Goal: Task Accomplishment & Management: Manage account settings

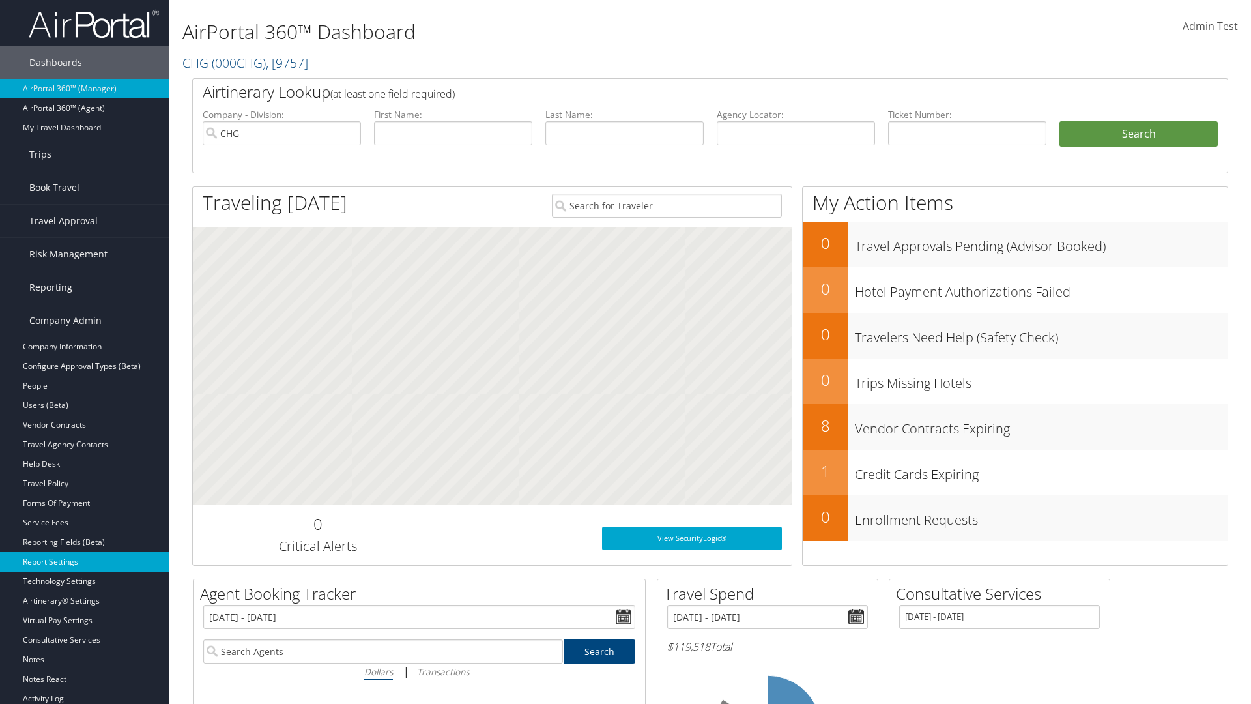
click at [85, 562] on link "Report Settings" at bounding box center [84, 562] width 169 height 20
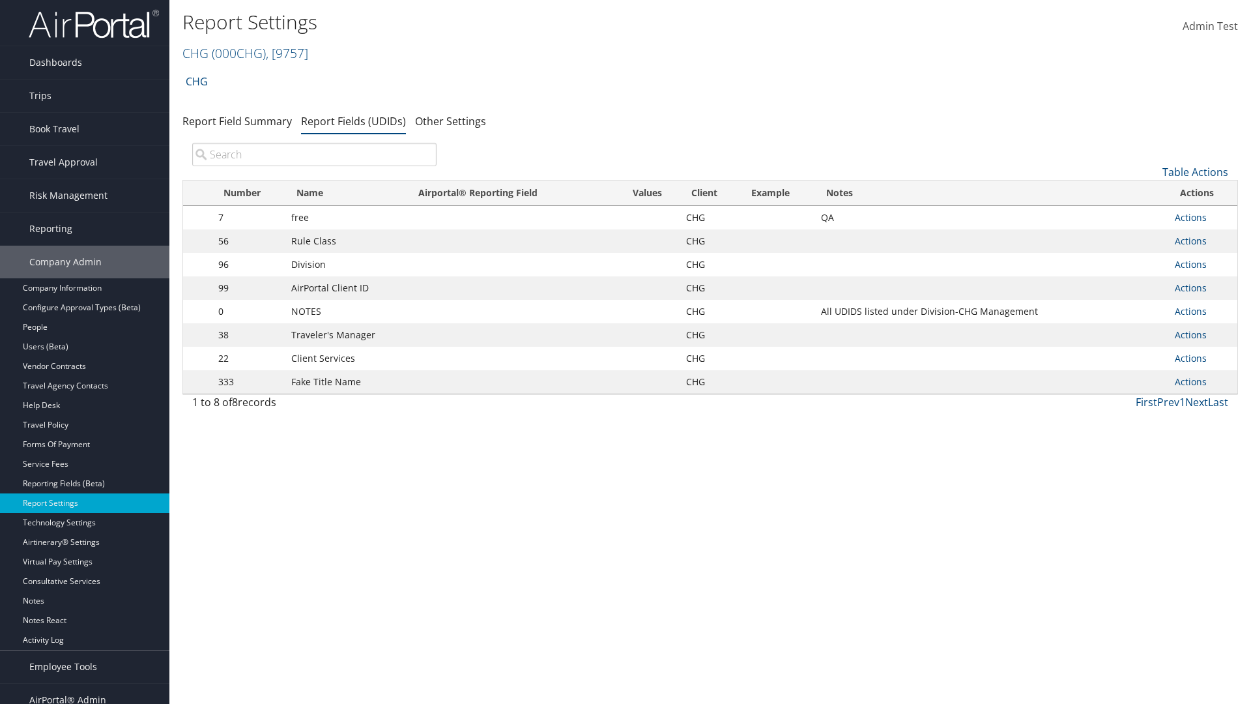
click at [314, 154] on input "search" at bounding box center [314, 154] width 244 height 23
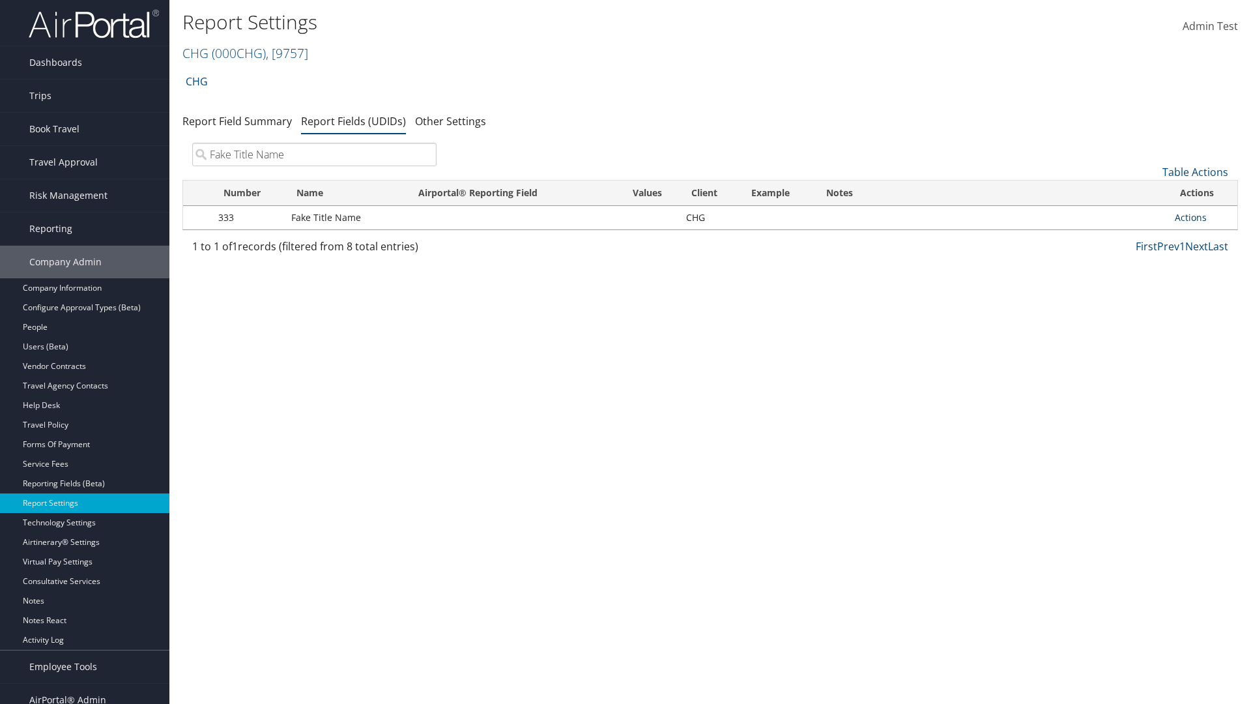
type input "Fake Title Name"
click at [1191, 217] on link "Actions" at bounding box center [1191, 217] width 32 height 12
click at [1139, 304] on link "Delete" at bounding box center [1139, 304] width 129 height 22
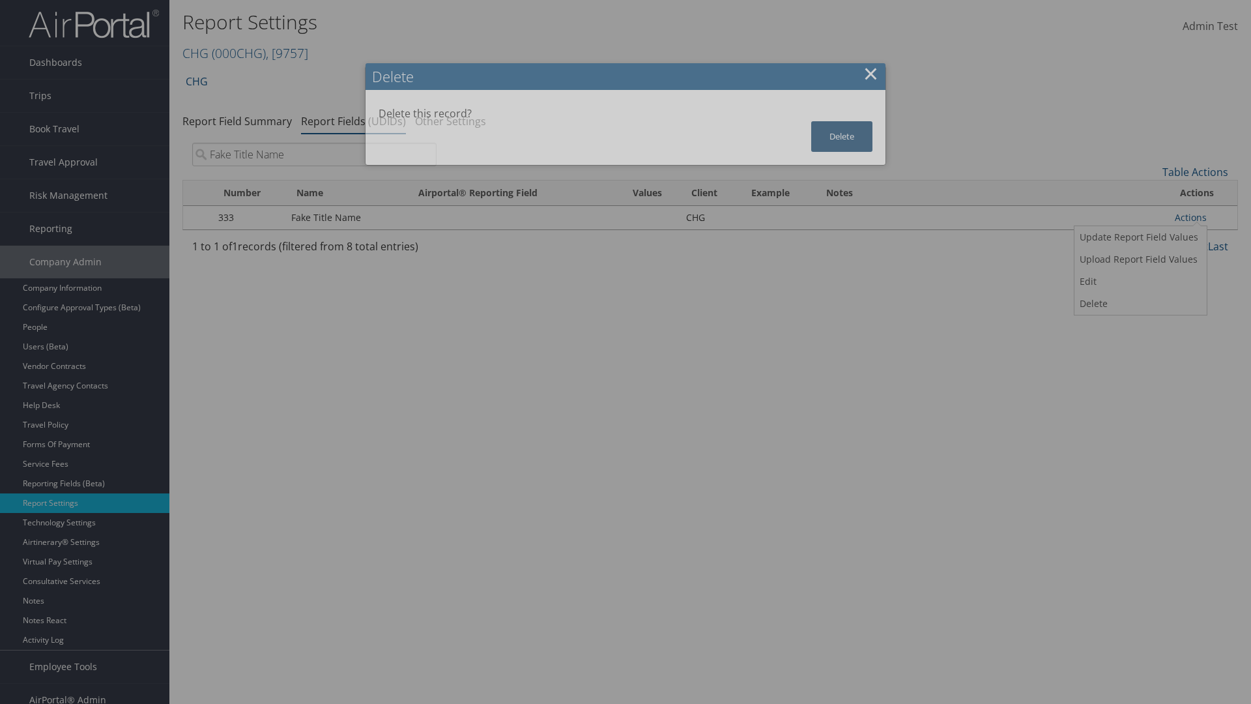
click at [842, 136] on button "Delete" at bounding box center [841, 136] width 61 height 31
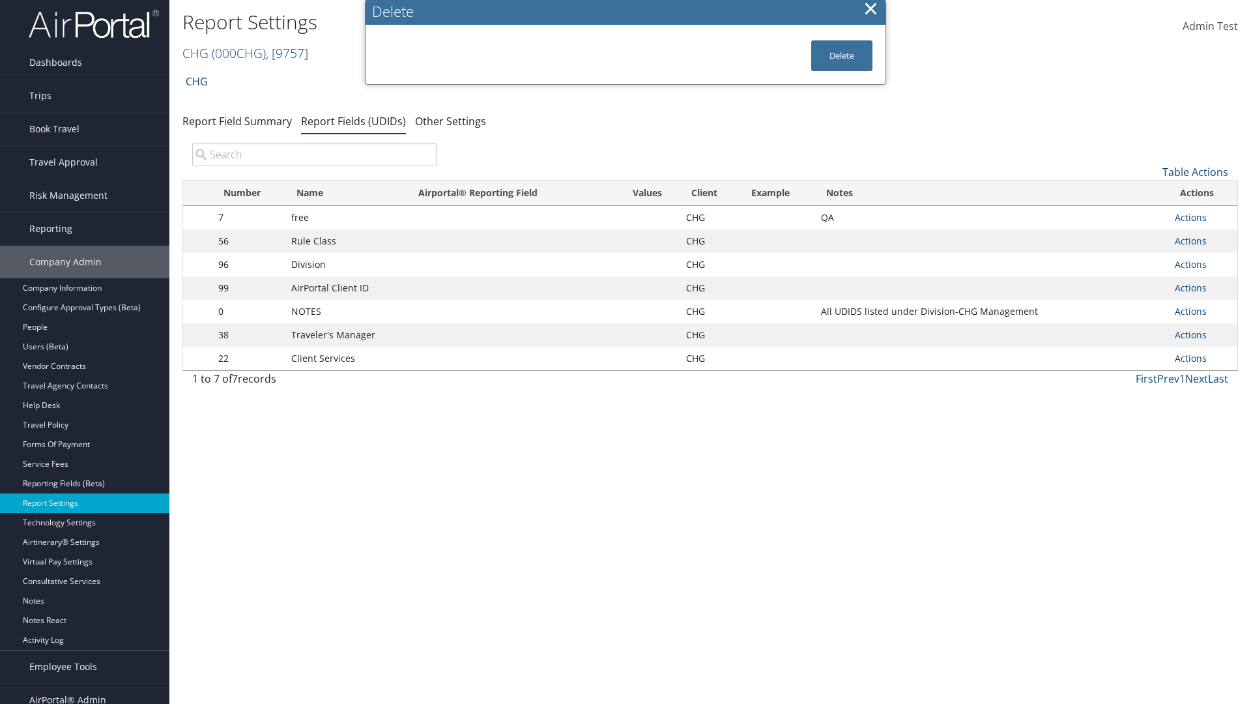
click at [314, 143] on input "search" at bounding box center [314, 154] width 244 height 23
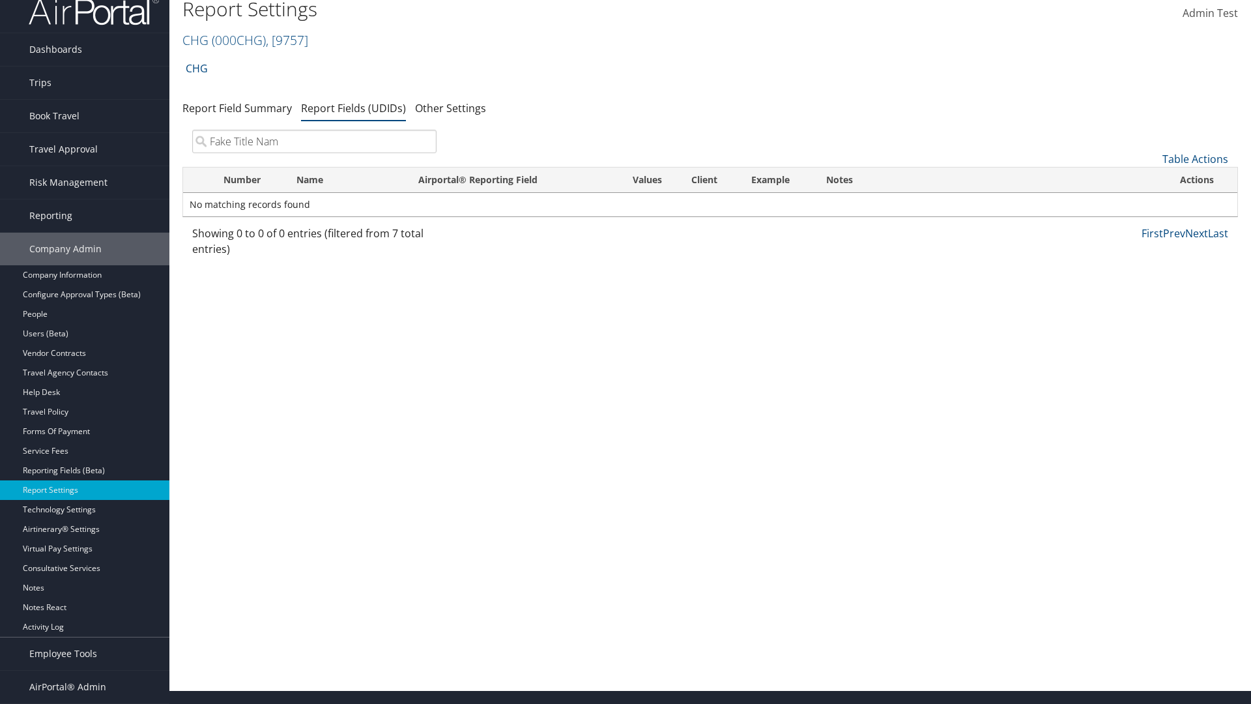
type input "Fake Title Name"
click at [1195, 159] on link "Table Actions" at bounding box center [1196, 159] width 66 height 14
click at [1152, 179] on link "New Record" at bounding box center [1151, 179] width 171 height 22
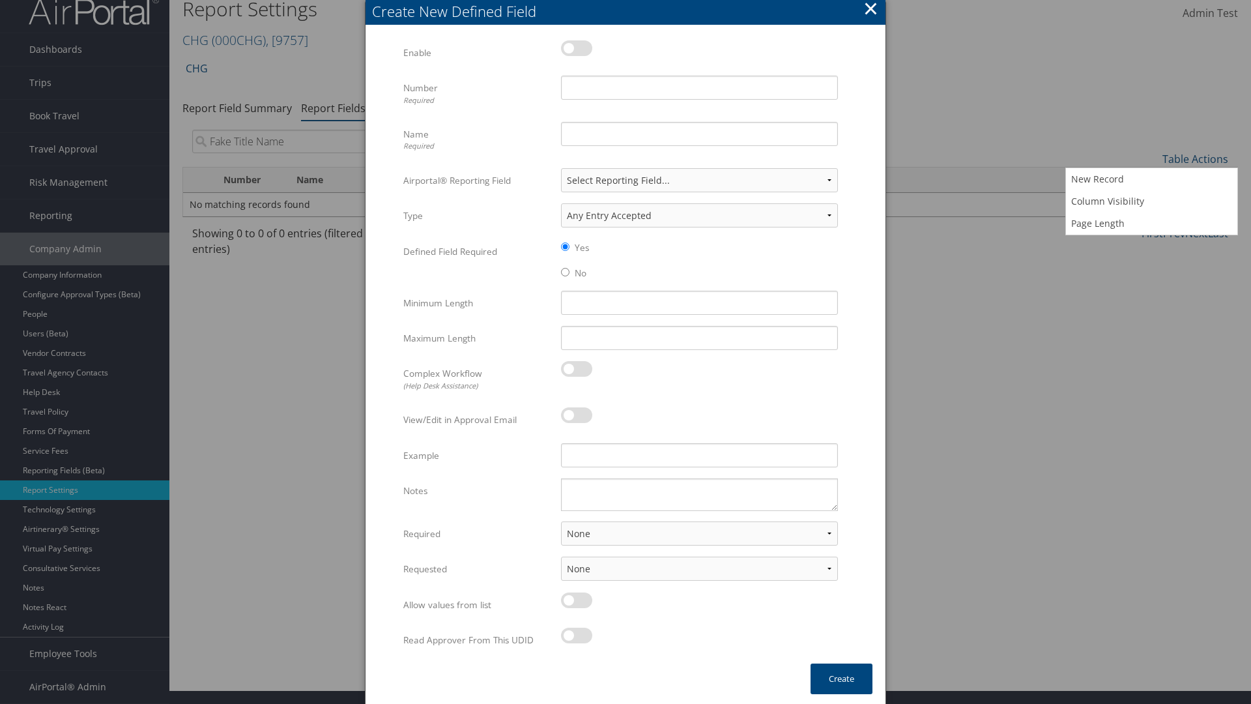
click at [577, 56] on label at bounding box center [576, 48] width 31 height 16
click at [576, 55] on input "checkbox" at bounding box center [572, 50] width 8 height 8
checkbox input "true"
click at [699, 146] on input "Name Required" at bounding box center [699, 134] width 277 height 24
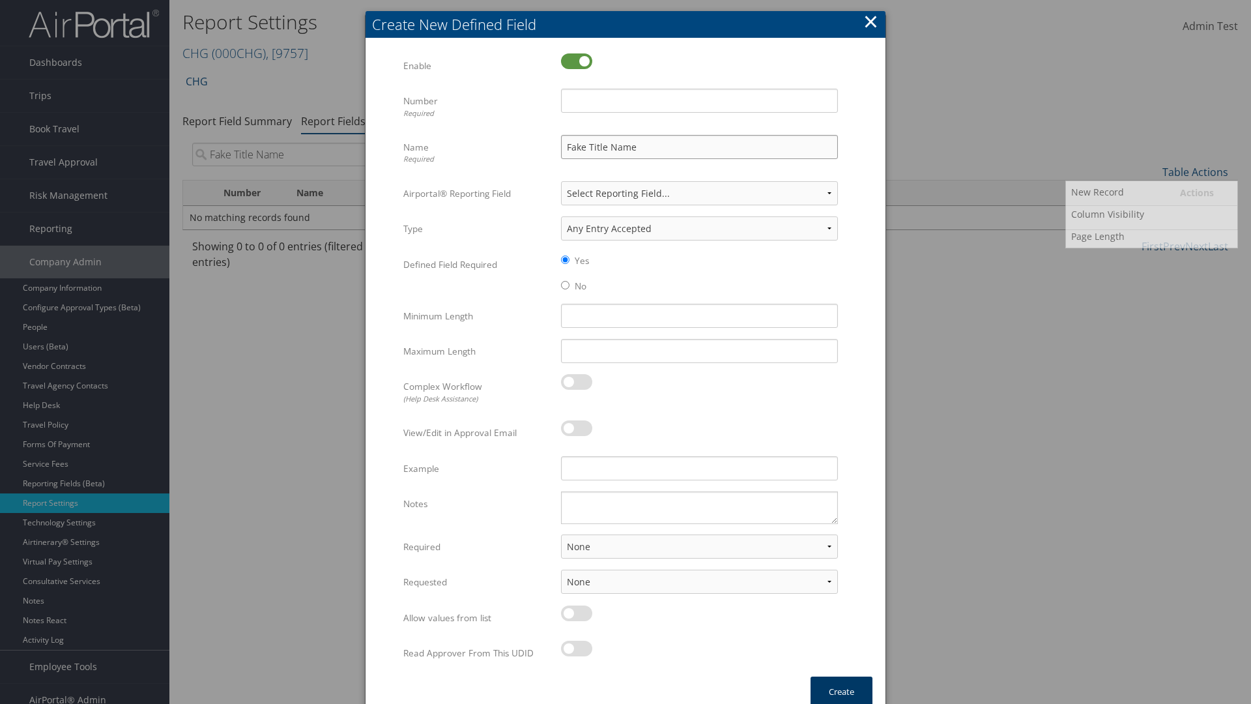
type input "Fake Title Name"
click at [699, 100] on input "Number Required" at bounding box center [699, 101] width 277 height 24
type input "333"
click at [841, 688] on button "Create" at bounding box center [842, 692] width 62 height 31
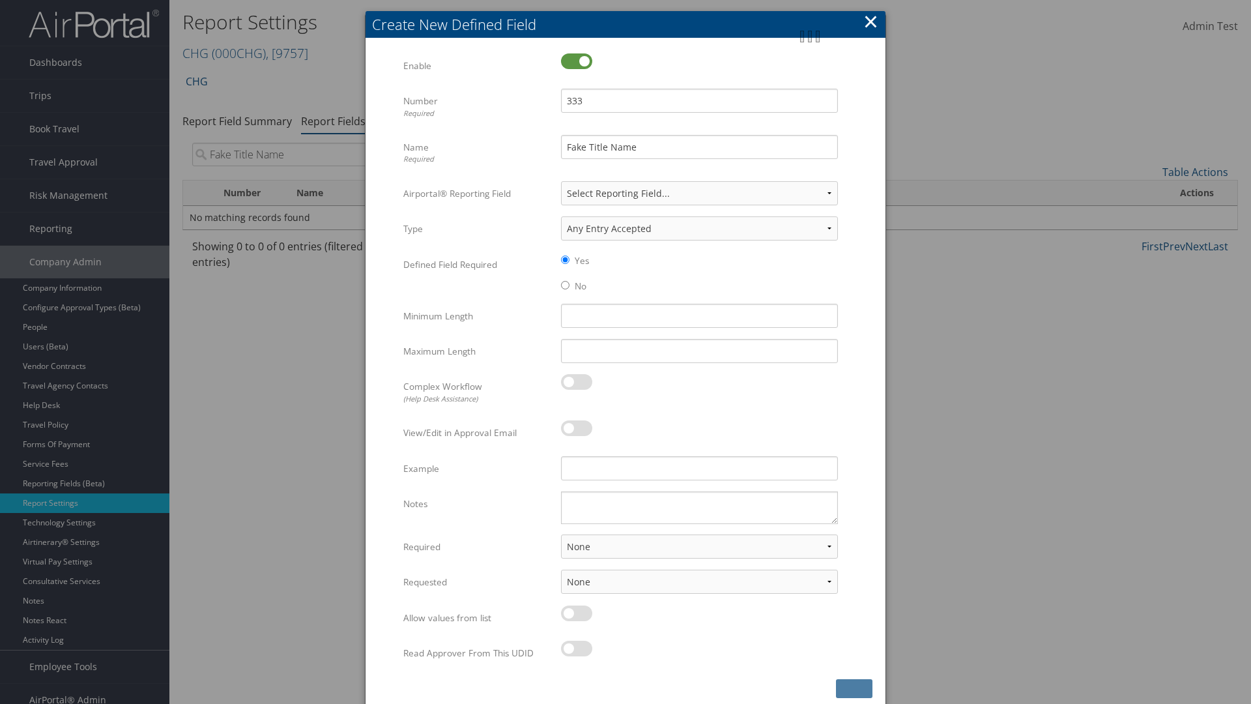
scroll to position [13, 0]
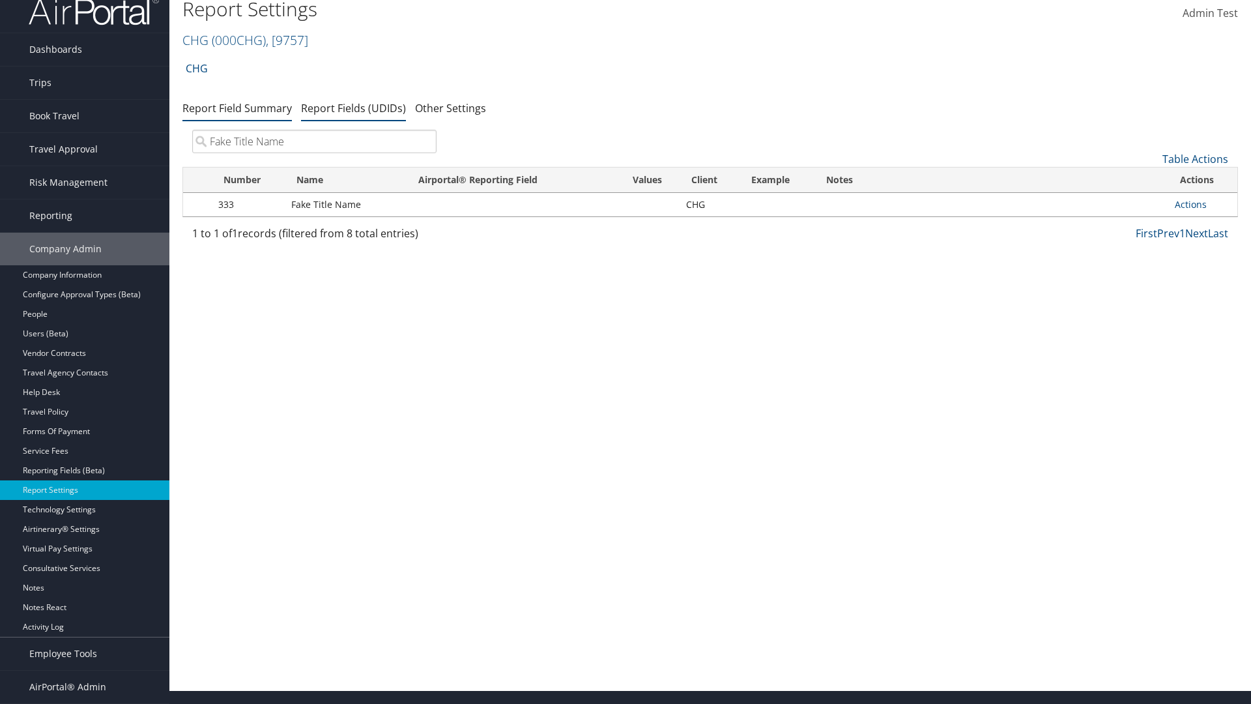
click at [237, 115] on link "Report Field Summary" at bounding box center [236, 108] width 109 height 14
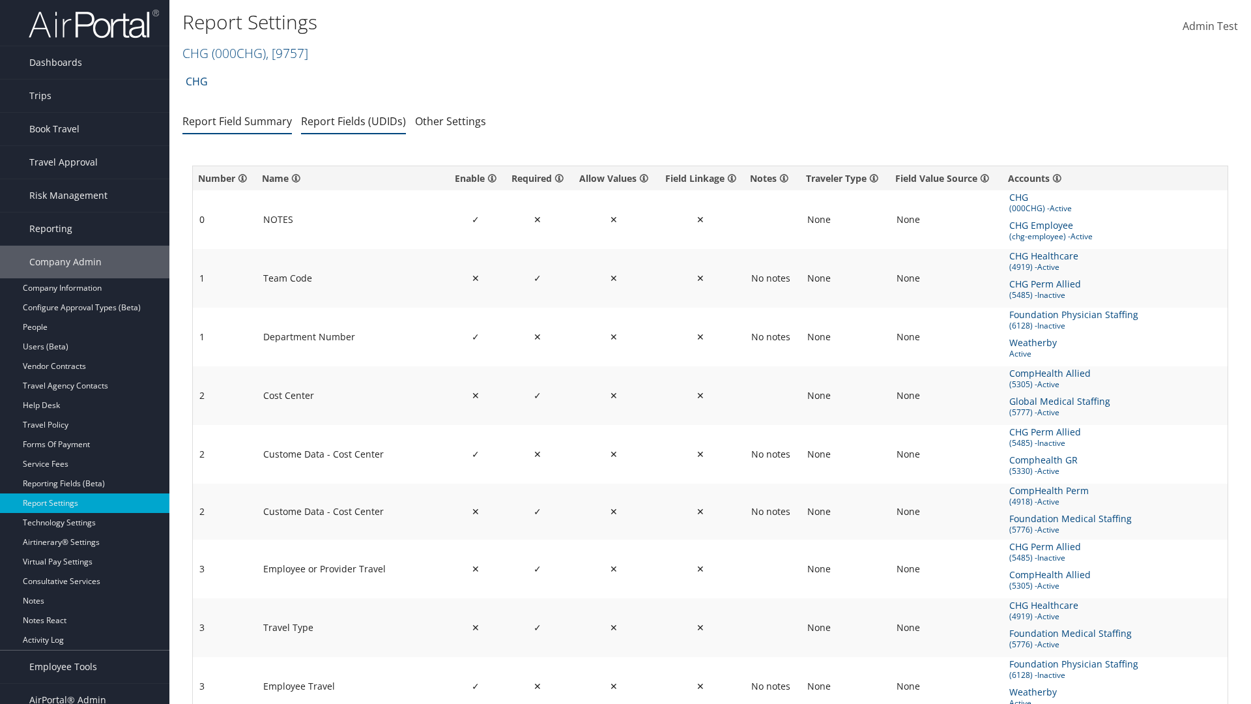
click at [353, 121] on link "Report Fields (UDIDs)" at bounding box center [353, 121] width 105 height 14
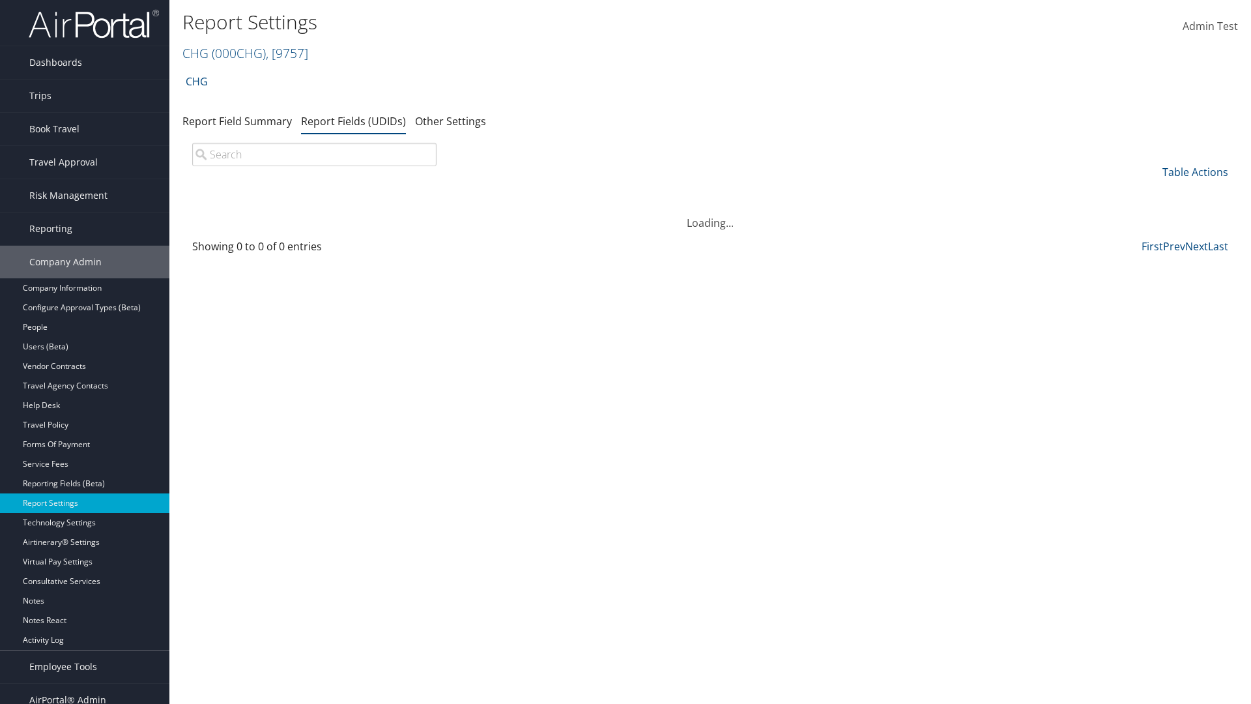
click at [314, 154] on input "search" at bounding box center [314, 154] width 244 height 23
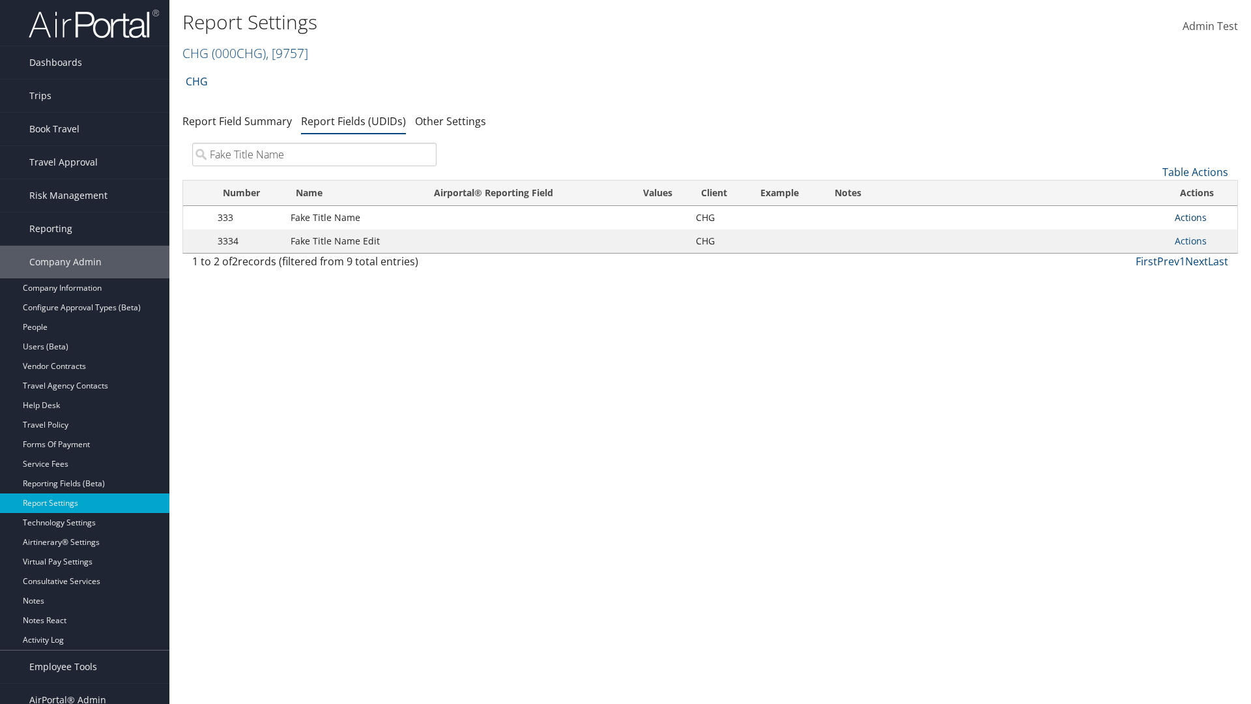
type input "Fake Title Name"
click at [1191, 217] on link "Actions" at bounding box center [1191, 217] width 32 height 12
click at [1139, 304] on link "Delete" at bounding box center [1139, 304] width 129 height 22
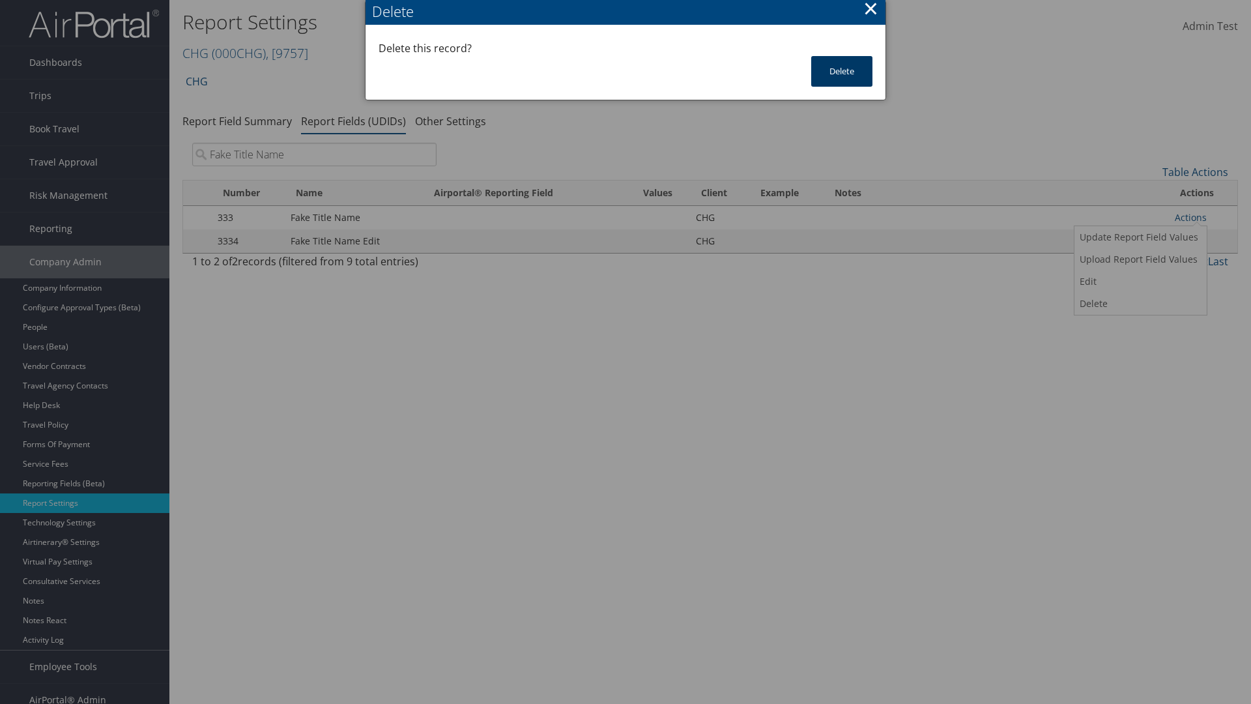
click at [842, 71] on button "Delete" at bounding box center [841, 71] width 61 height 31
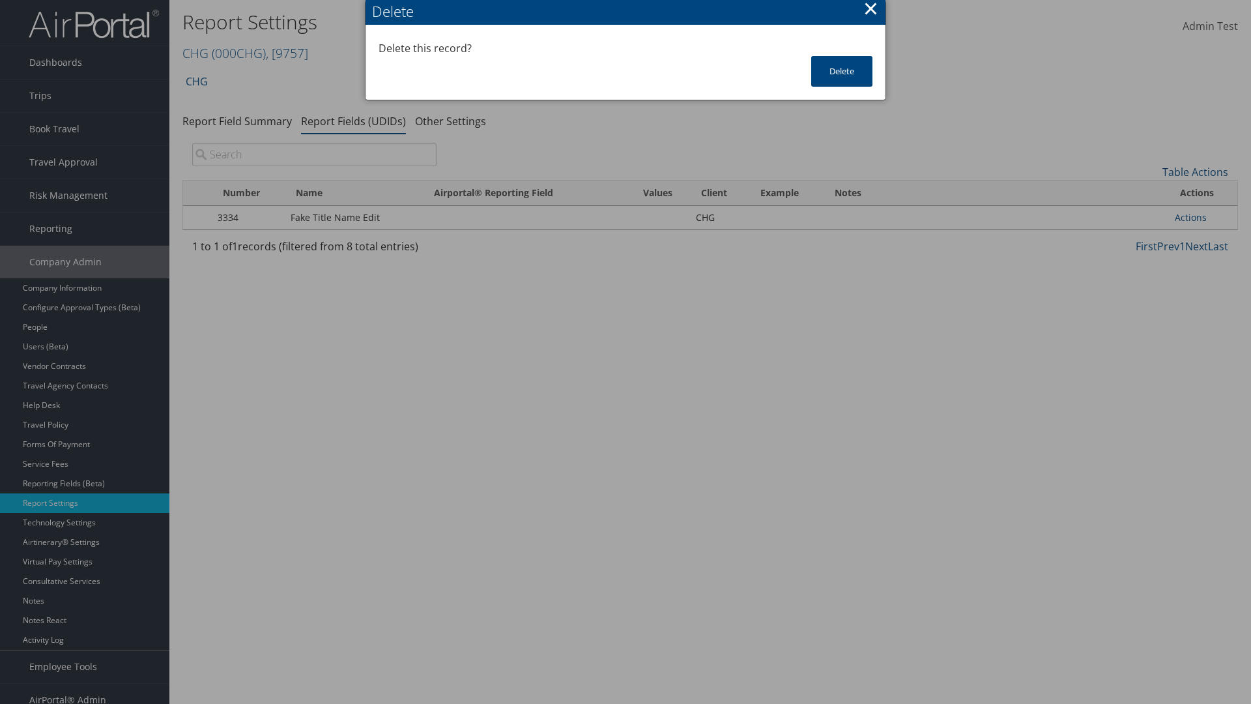
click at [314, 154] on input "search" at bounding box center [314, 154] width 244 height 23
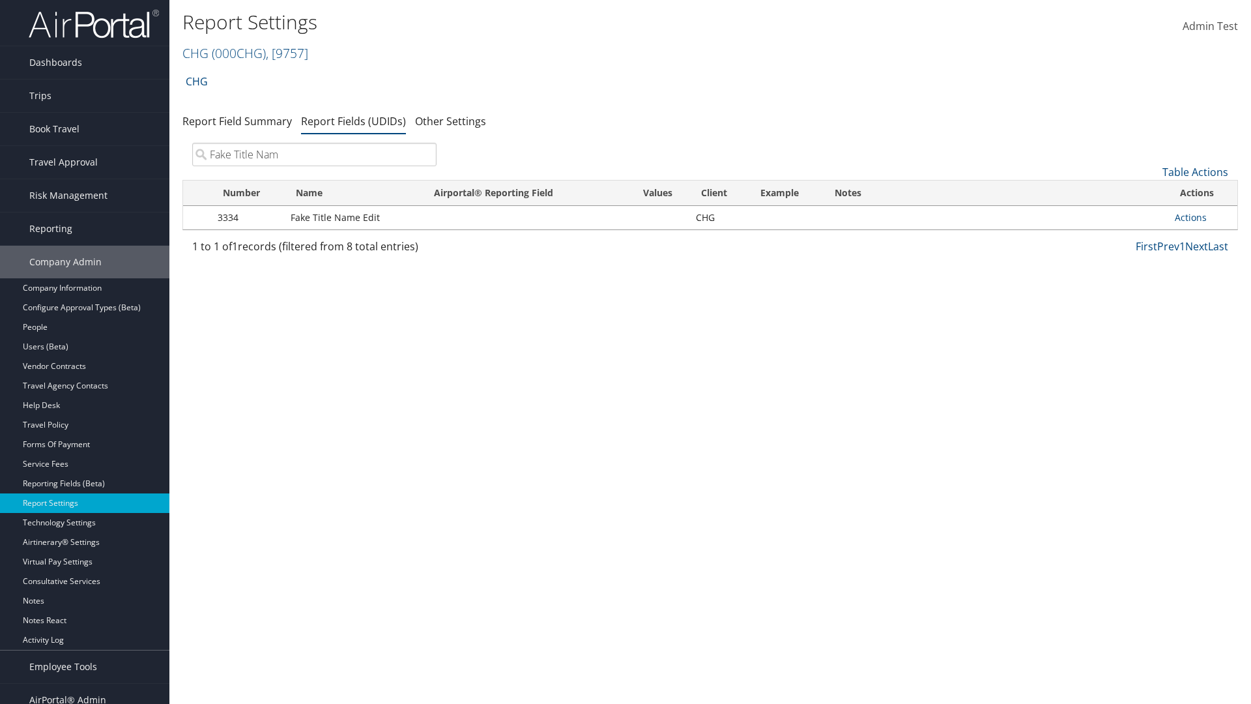
type input "Fake Title Name"
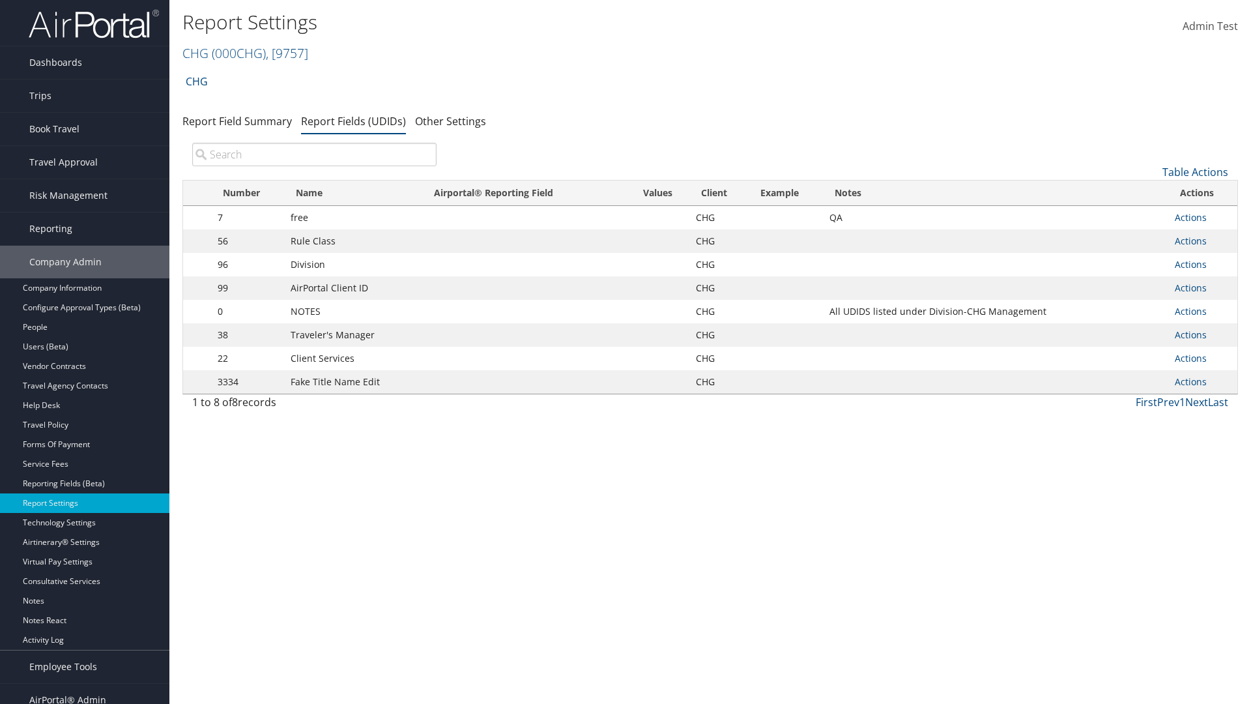
click at [314, 154] on input "search" at bounding box center [314, 154] width 244 height 23
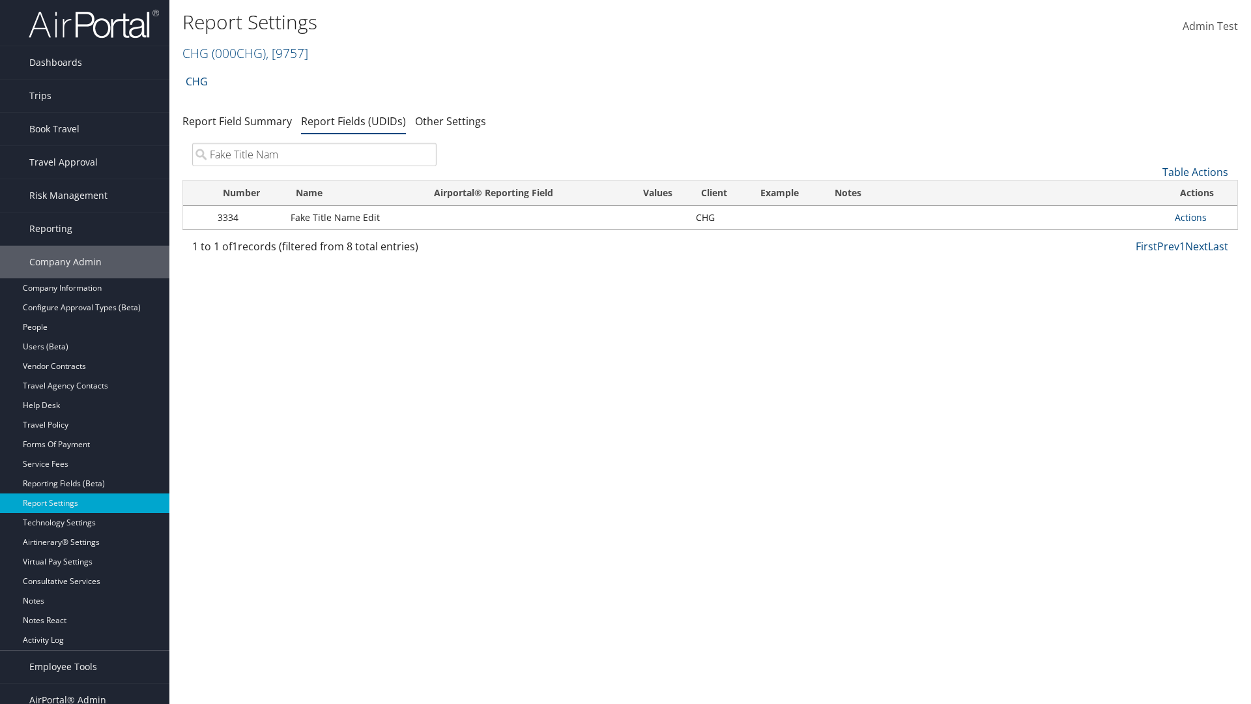
type input "Fake Title Name"
click at [1191, 217] on link "Actions" at bounding box center [1191, 217] width 32 height 12
click at [0, 0] on link "Delete" at bounding box center [0, 0] width 0 height 0
click at [0, 0] on button "Delete" at bounding box center [0, 0] width 0 height 0
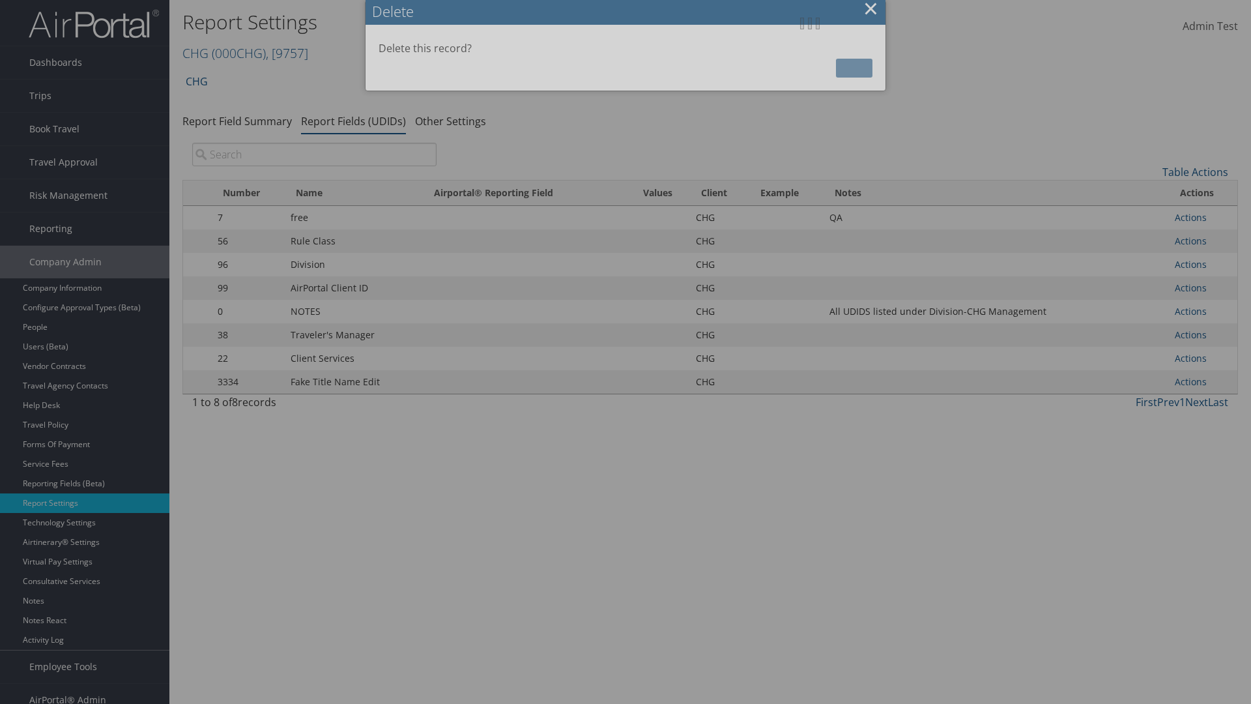
click at [314, 143] on input "search" at bounding box center [314, 154] width 244 height 23
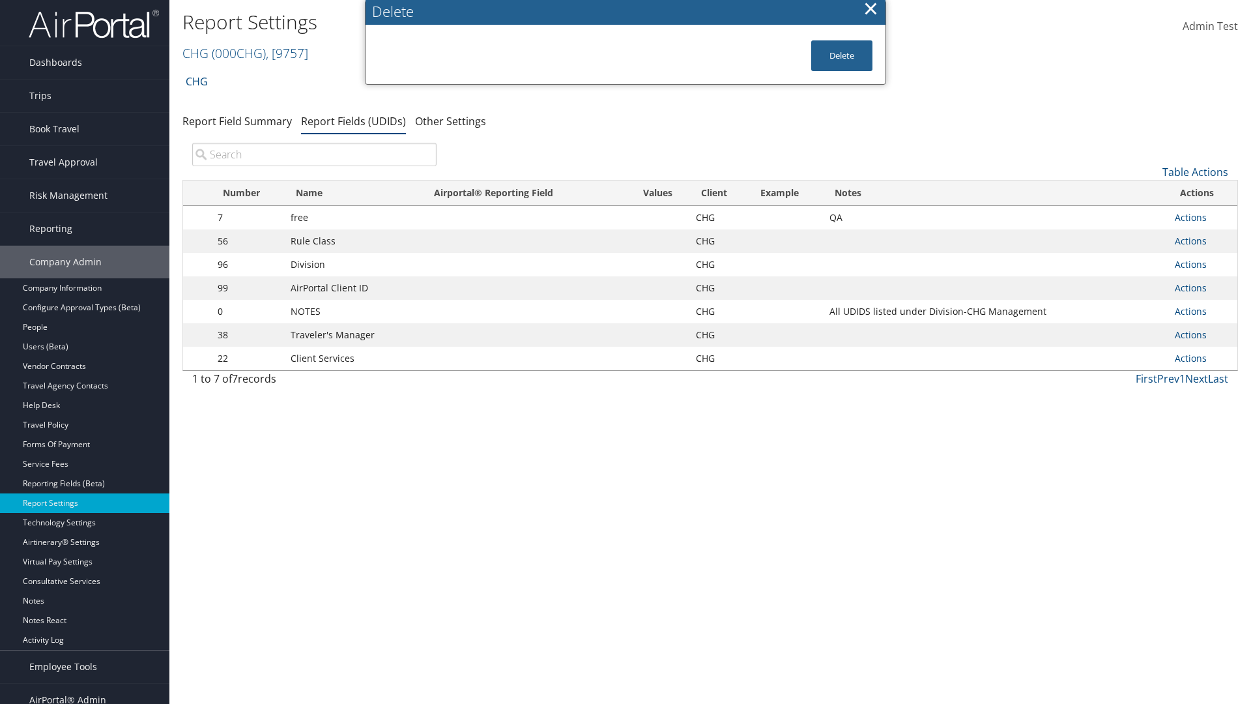
scroll to position [13, 0]
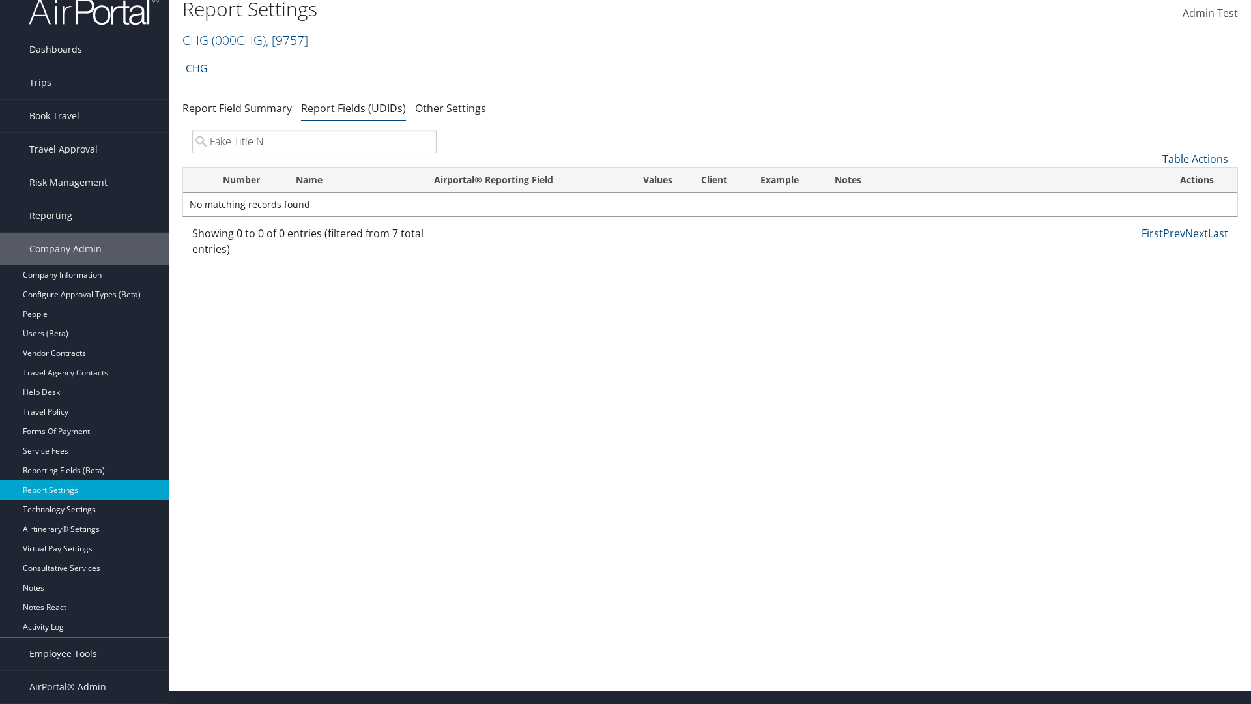
type input "Fake Title Na"
